Goal: Navigation & Orientation: Find specific page/section

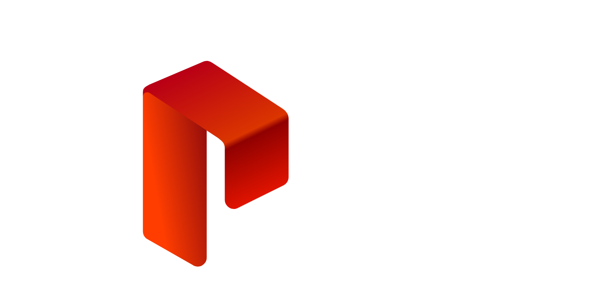
type input "**********"
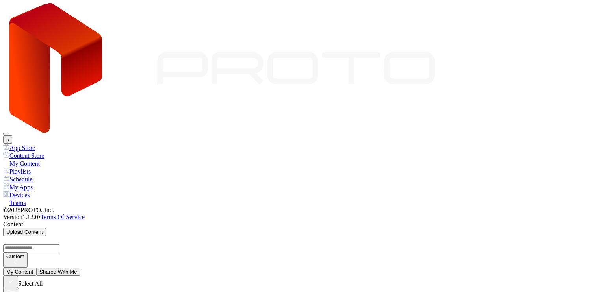
click at [80, 268] on button "Shared With Me" at bounding box center [58, 272] width 44 height 8
click at [38, 167] on div "Playlists" at bounding box center [302, 171] width 598 height 8
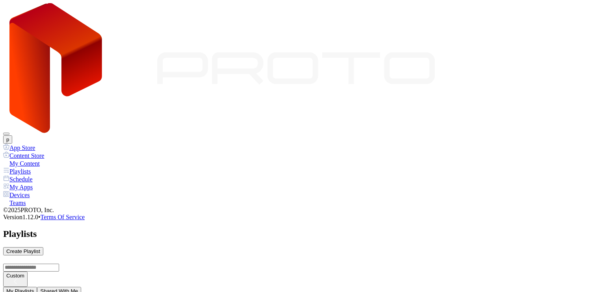
click at [43, 183] on div "My Apps" at bounding box center [302, 187] width 598 height 8
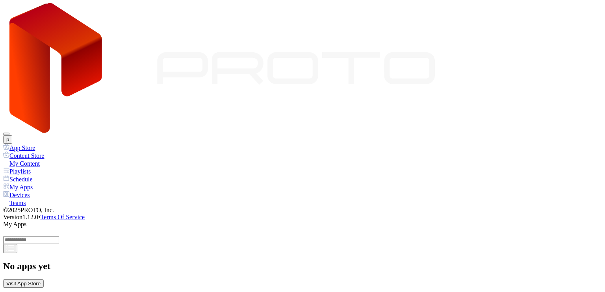
click at [38, 191] on div "Devices" at bounding box center [302, 195] width 598 height 8
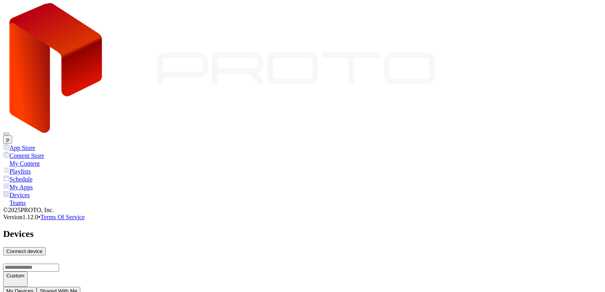
click at [40, 199] on div "Teams" at bounding box center [302, 203] width 598 height 8
click at [43, 191] on div "Devices" at bounding box center [302, 195] width 598 height 8
click at [81, 287] on button "Shared With Me" at bounding box center [59, 291] width 44 height 8
drag, startPoint x: 121, startPoint y: 94, endPoint x: 157, endPoint y: 112, distance: 40.5
click at [37, 287] on button "My Devices" at bounding box center [19, 291] width 33 height 8
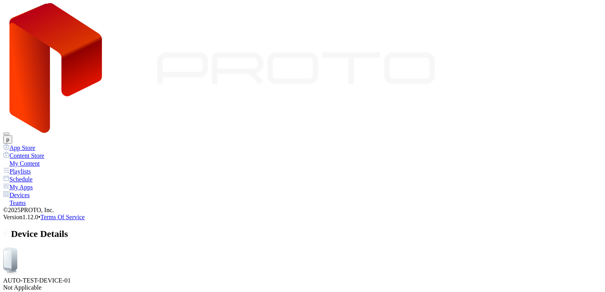
click at [106, 229] on div "Device Details" at bounding box center [302, 234] width 598 height 11
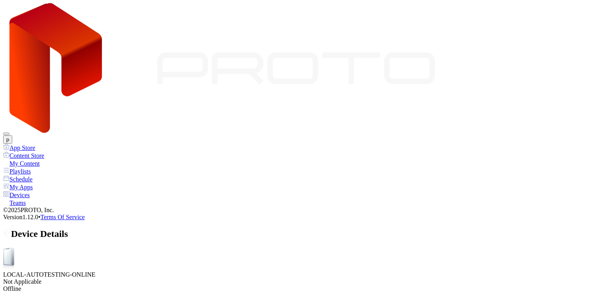
click at [11, 229] on icon at bounding box center [7, 233] width 8 height 8
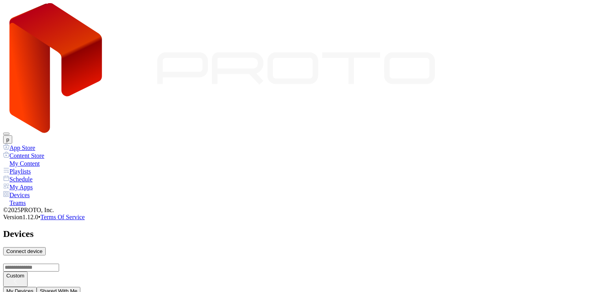
click at [105, 229] on div "Device Details" at bounding box center [302, 234] width 598 height 11
click at [12, 135] on button "p" at bounding box center [7, 139] width 9 height 8
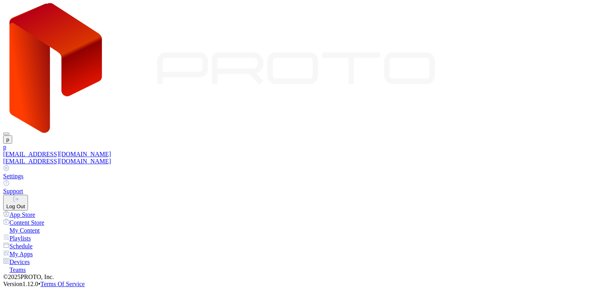
click at [524, 151] on div "[EMAIL_ADDRESS][DOMAIN_NAME]" at bounding box center [302, 154] width 598 height 7
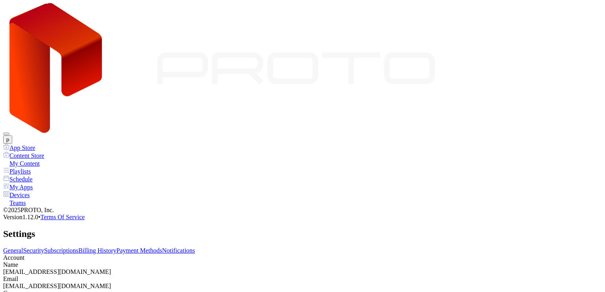
click at [78, 247] on link "Subscriptions" at bounding box center [61, 250] width 34 height 7
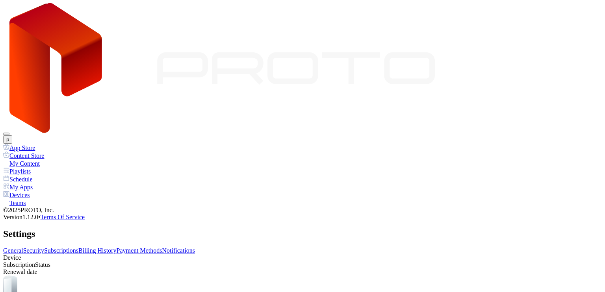
click at [116, 247] on link "Billing History" at bounding box center [97, 250] width 38 height 7
click at [162, 247] on link "Payment Methods" at bounding box center [139, 250] width 46 height 7
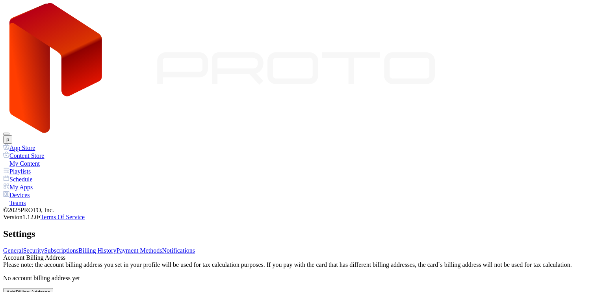
click at [279, 229] on div "Settings" at bounding box center [302, 234] width 598 height 11
